Goal: Navigation & Orientation: Find specific page/section

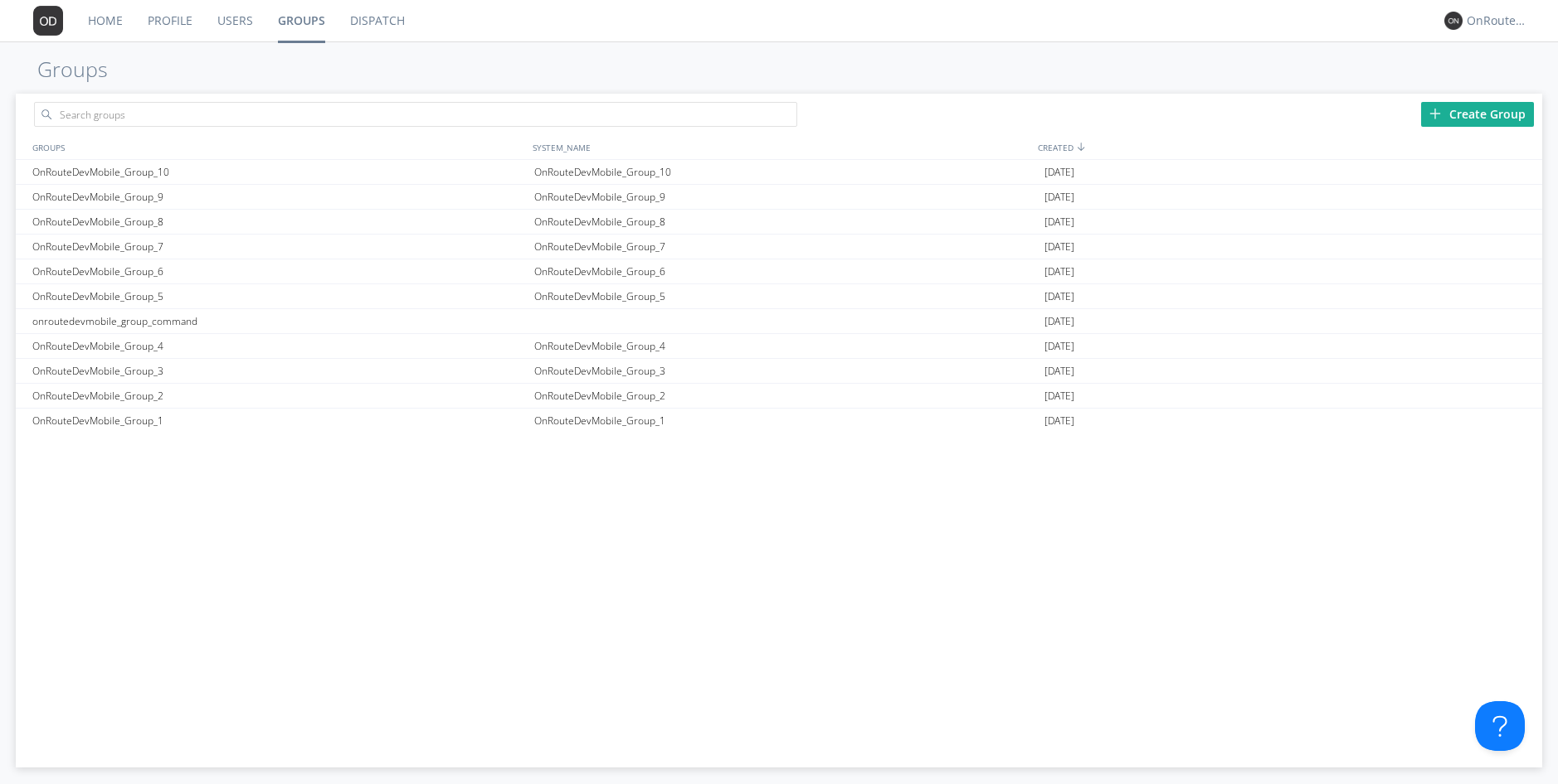
click at [232, 17] on link "Users" at bounding box center [235, 20] width 60 height 42
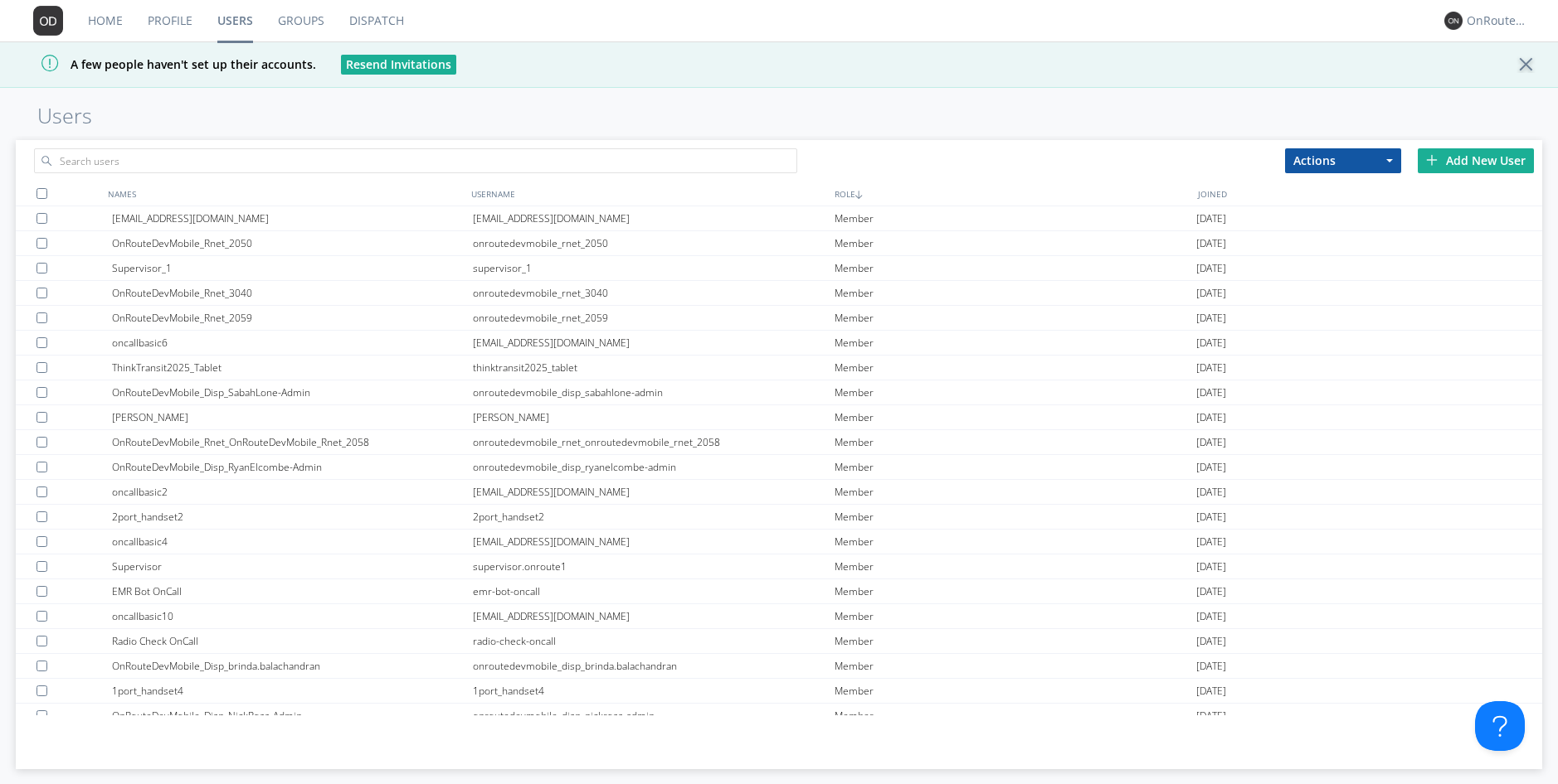
click at [355, 26] on link "Dispatch" at bounding box center [377, 20] width 80 height 42
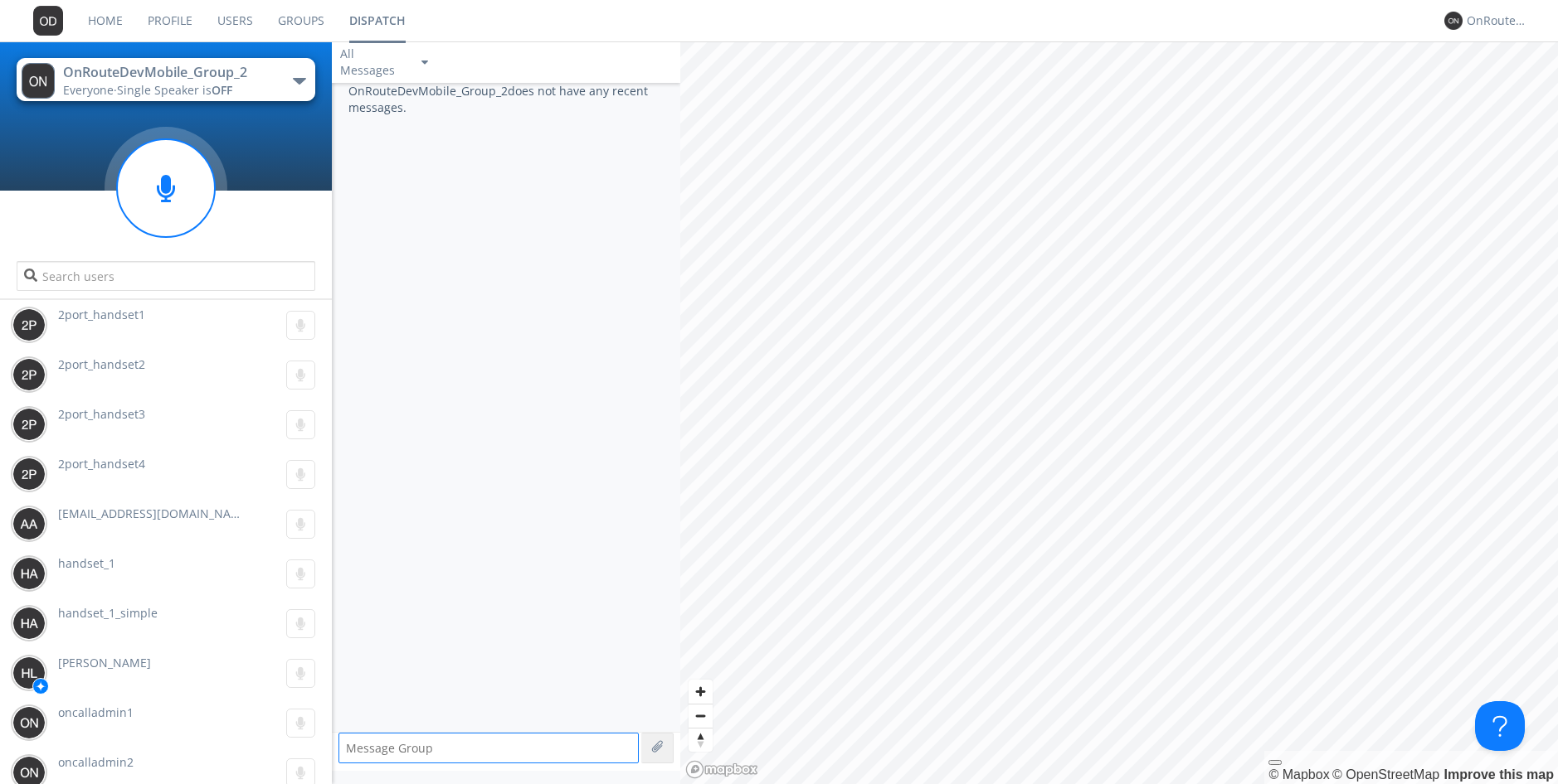
scroll to position [249, 0]
click at [249, 30] on link "Users" at bounding box center [235, 20] width 60 height 42
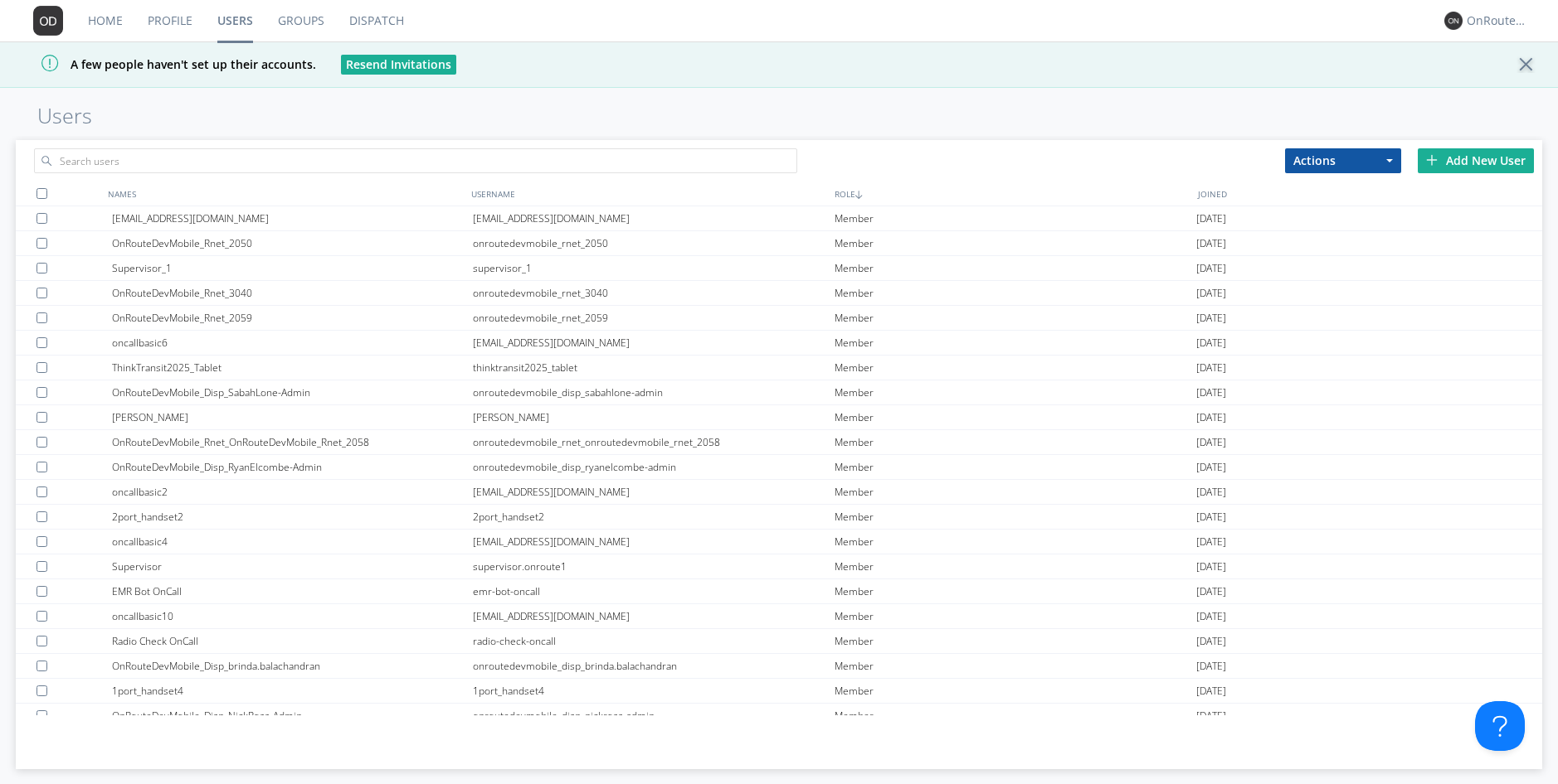
click at [191, 12] on link "Profile" at bounding box center [170, 20] width 69 height 42
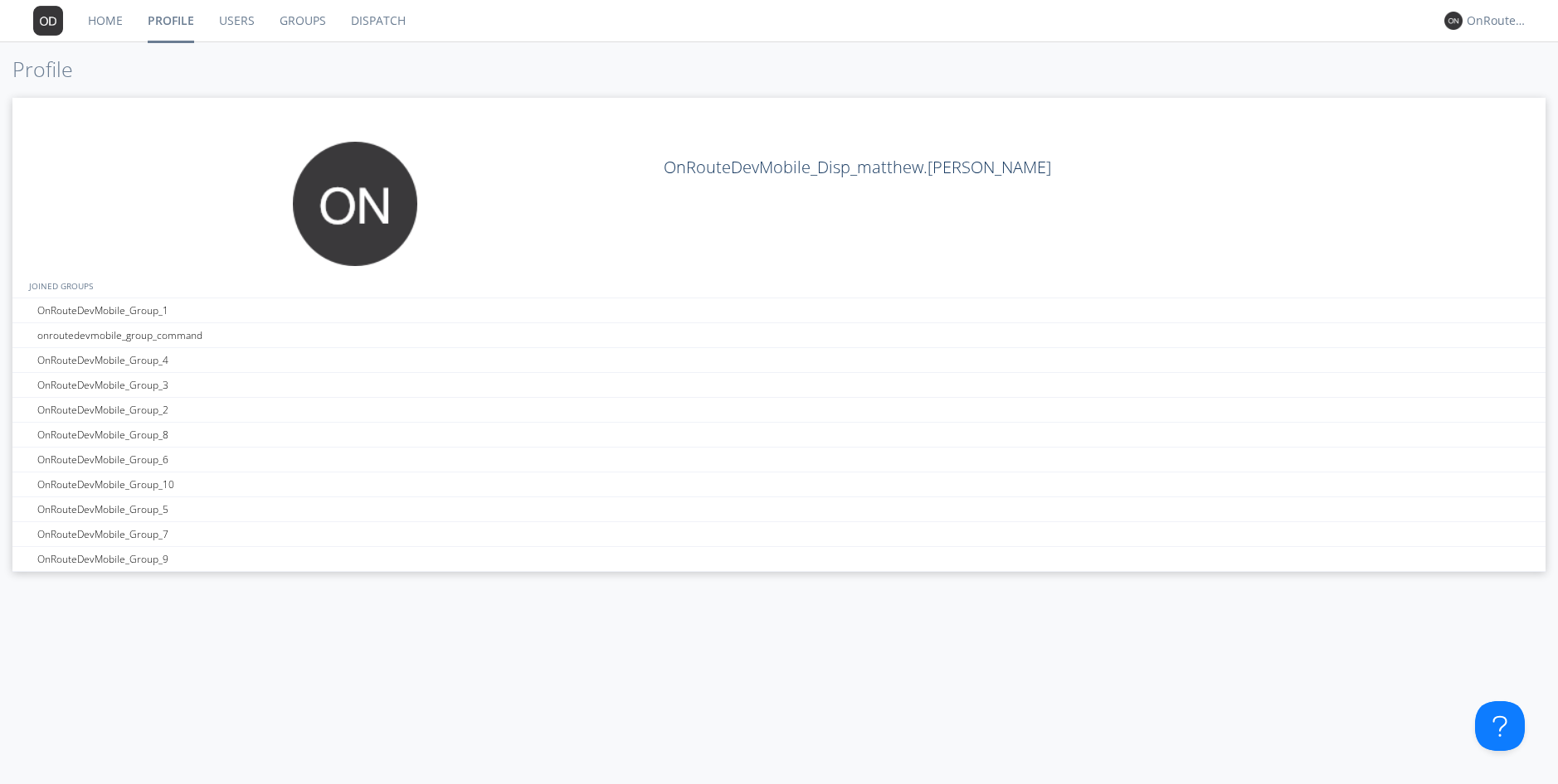
click at [235, 27] on link "Users" at bounding box center [236, 20] width 60 height 42
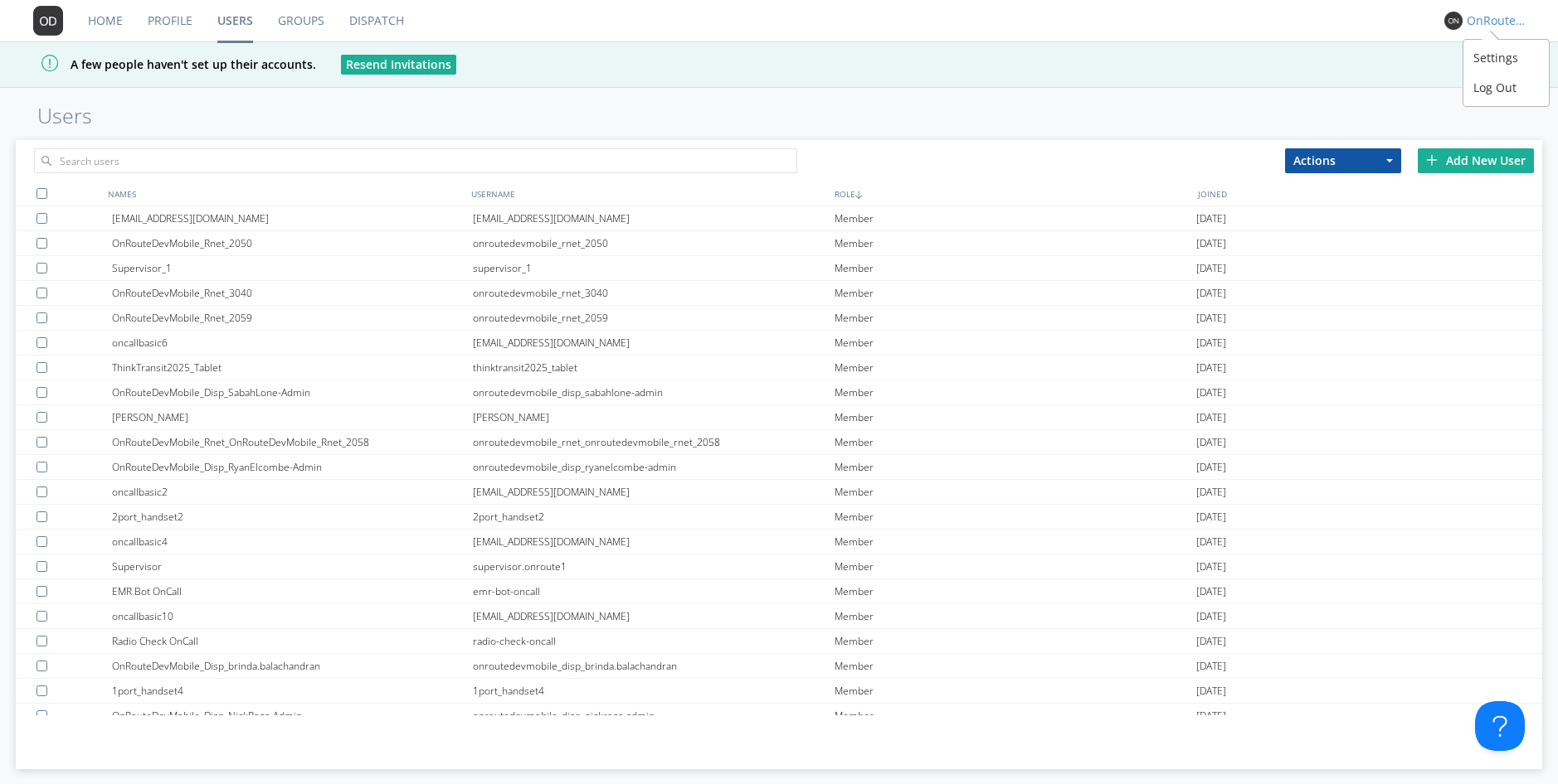
click at [1501, 10] on div "OnRouteDevMobile_Disp_matthew.[PERSON_NAME]" at bounding box center [1493, 20] width 62 height 22
click at [1509, 99] on div "Log Out" at bounding box center [1506, 88] width 85 height 30
